Goal: Task Accomplishment & Management: Manage account settings

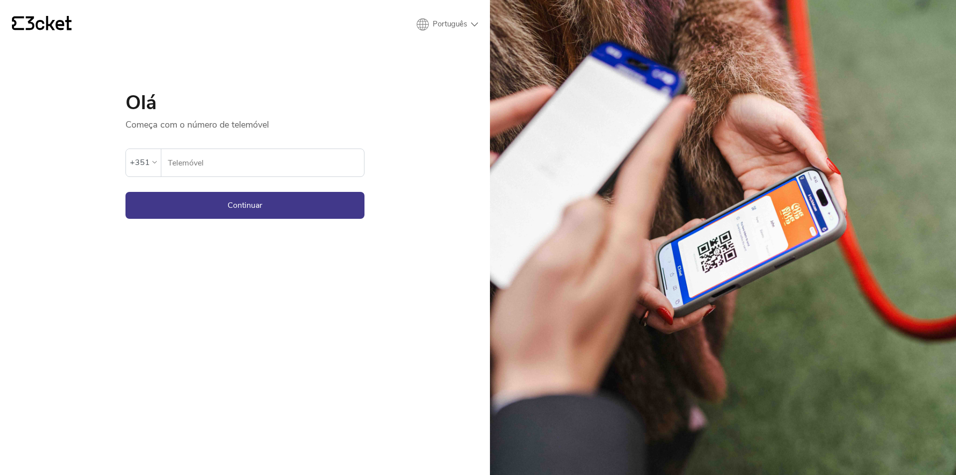
click at [27, 23] on icon "{' '}" at bounding box center [42, 23] width 60 height 15
click at [227, 165] on input "Telemóvel" at bounding box center [265, 162] width 197 height 27
paste input "925100351"
type input "925100351"
click at [212, 205] on button "Continuar" at bounding box center [245, 205] width 239 height 27
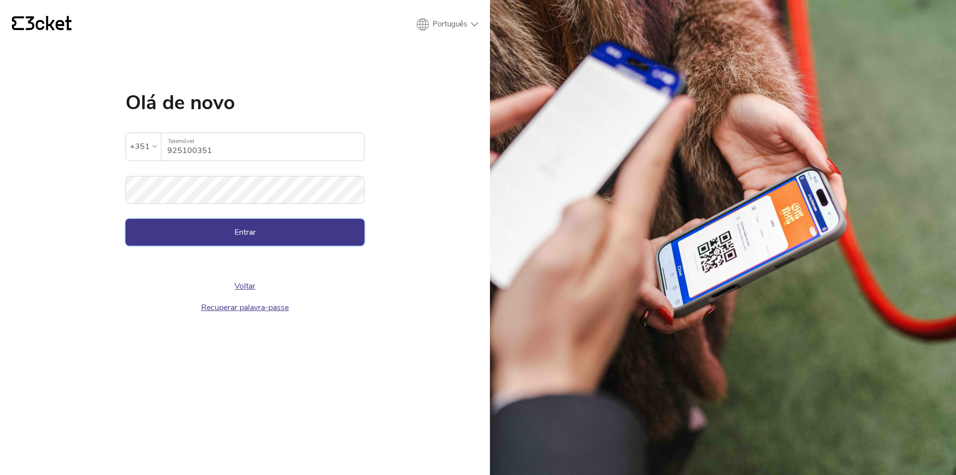
click at [245, 228] on button "Entrar" at bounding box center [245, 232] width 239 height 27
